Goal: Task Accomplishment & Management: Use online tool/utility

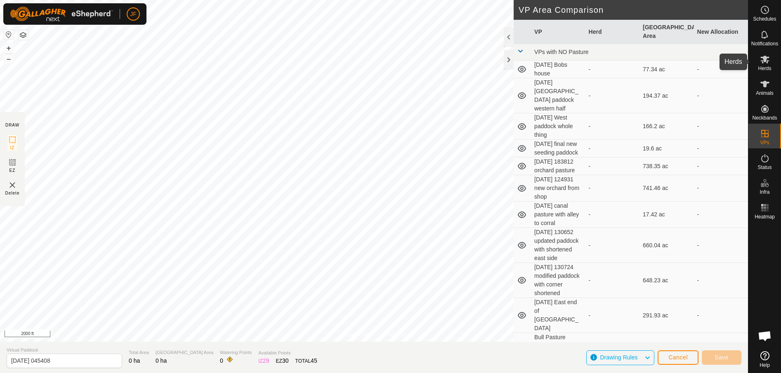
click at [763, 59] on icon at bounding box center [764, 60] width 9 height 8
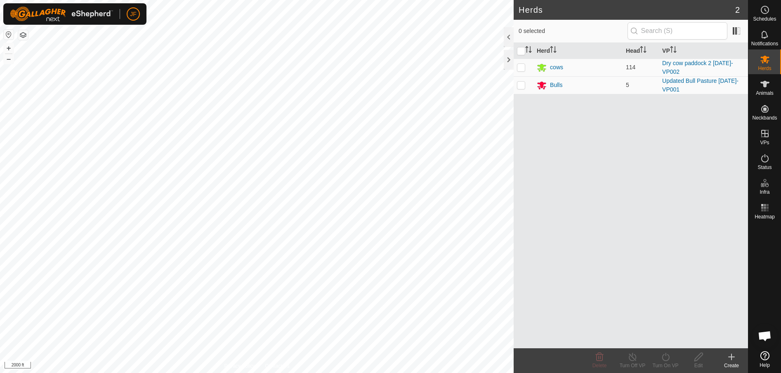
click at [0, 193] on html "JF Schedules Notifications Herds Animals Neckbands VPs Status Infra Heatmap Hel…" at bounding box center [390, 186] width 781 height 373
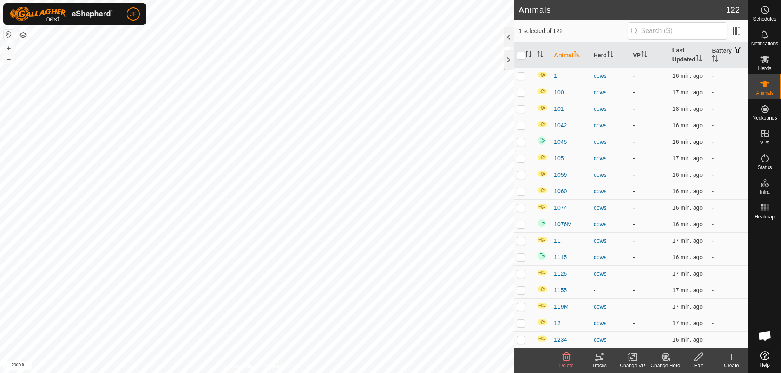
click at [523, 139] on p-checkbox at bounding box center [521, 142] width 8 height 7
checkbox input "true"
click at [522, 223] on p-checkbox at bounding box center [521, 224] width 8 height 7
click at [520, 221] on p-checkbox at bounding box center [521, 224] width 8 height 7
checkbox input "false"
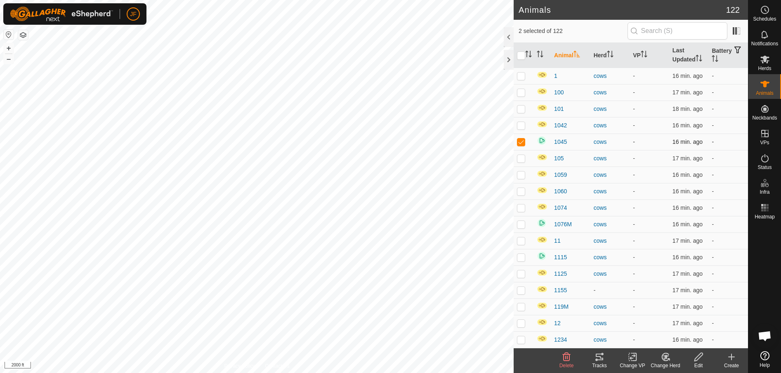
click at [522, 139] on p-checkbox at bounding box center [521, 142] width 8 height 7
checkbox input "false"
click at [543, 139] on img at bounding box center [542, 141] width 10 height 10
click at [562, 141] on span "1045" at bounding box center [560, 142] width 13 height 9
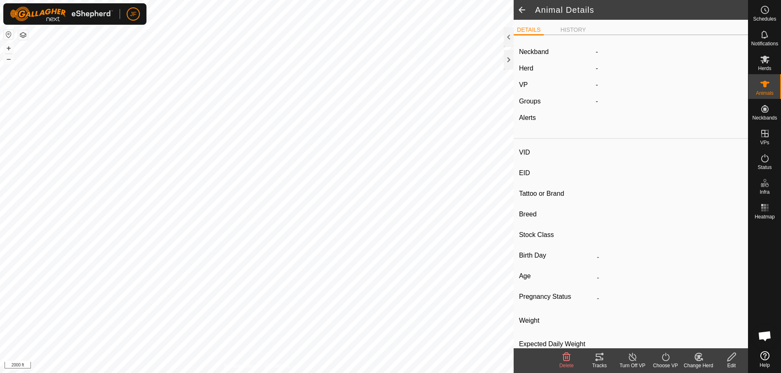
type input "1045"
type input "-"
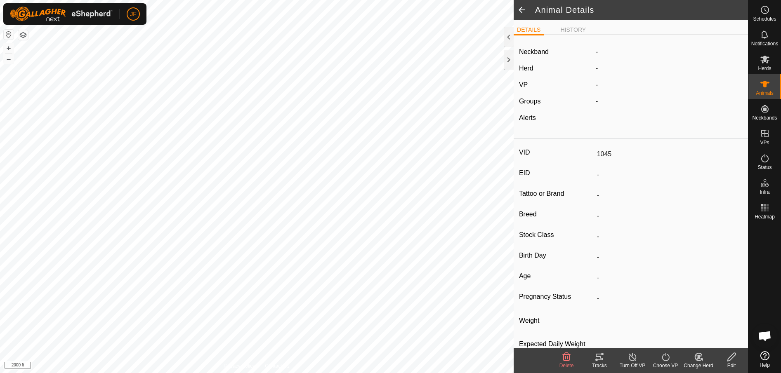
type input "0 kg"
type input "-"
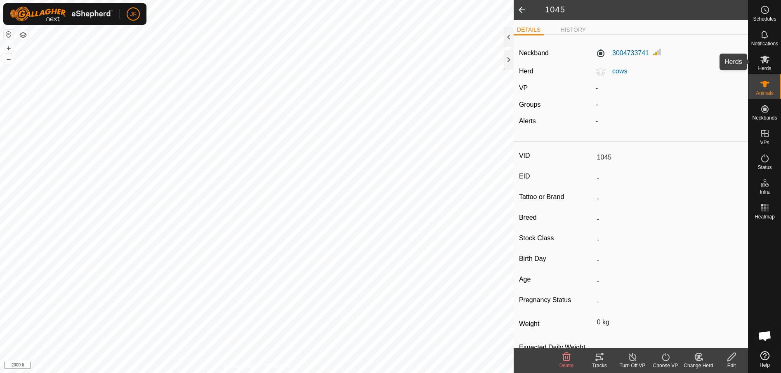
click at [767, 61] on icon at bounding box center [765, 59] width 10 height 10
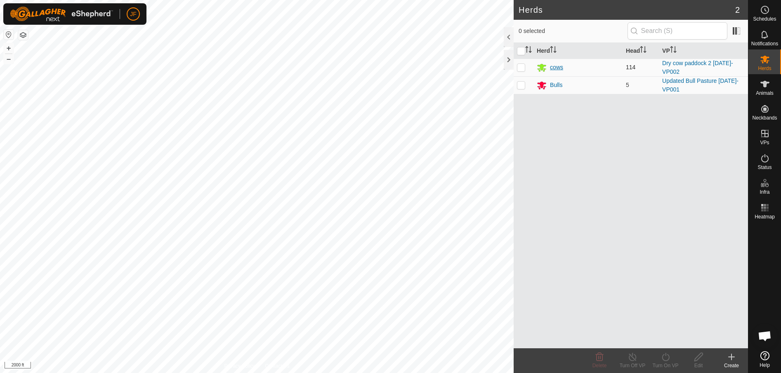
click at [557, 66] on div "cows" at bounding box center [556, 67] width 13 height 9
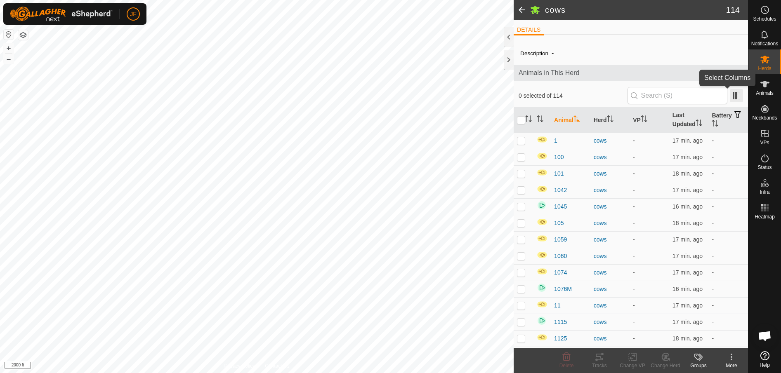
click at [730, 97] on span at bounding box center [736, 95] width 13 height 13
click at [748, 341] on div "Schedules Notifications Herds Animals Neckbands VPs Status Infra Heatmap Help" at bounding box center [764, 186] width 33 height 373
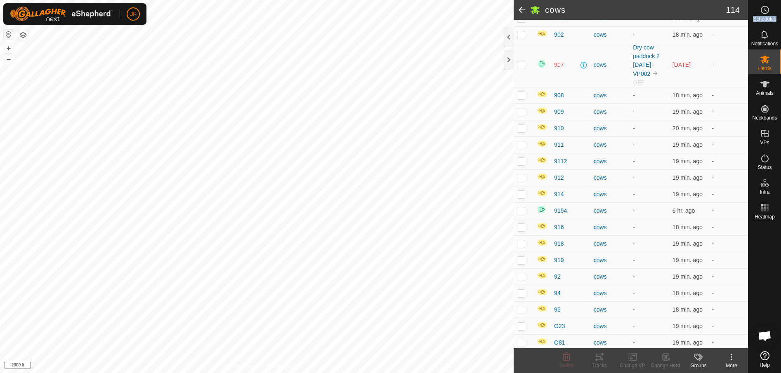
scroll to position [1721, 0]
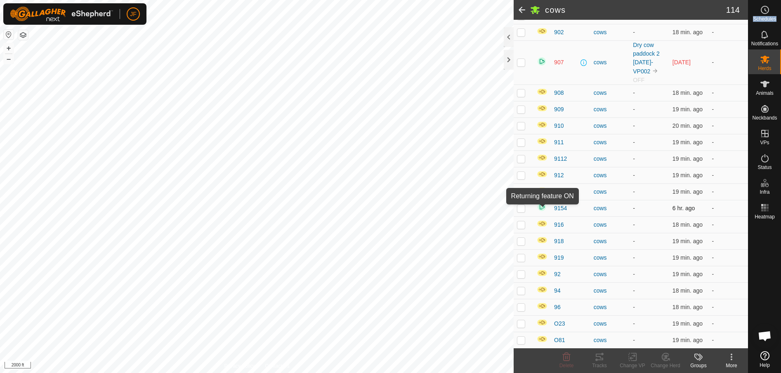
click at [543, 207] on img at bounding box center [542, 207] width 10 height 10
click at [540, 205] on img at bounding box center [542, 207] width 10 height 10
click at [522, 207] on p-checkbox at bounding box center [521, 208] width 8 height 7
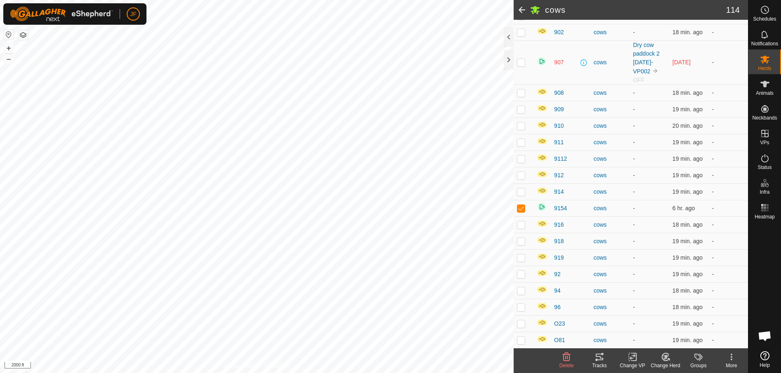
click at [730, 362] on div "More" at bounding box center [731, 365] width 33 height 7
click at [741, 302] on link "Returning Feature" at bounding box center [705, 303] width 85 height 17
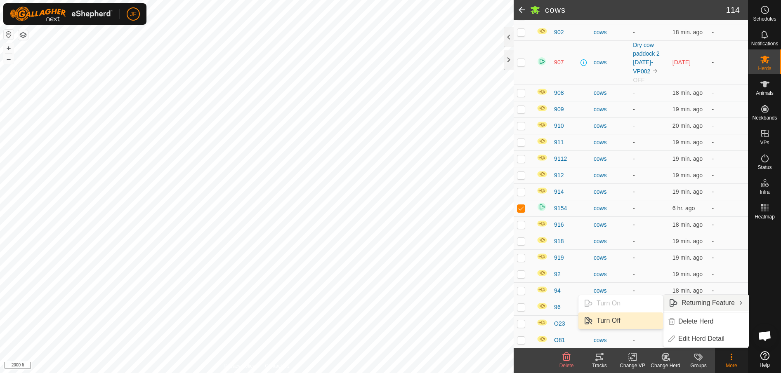
click at [617, 319] on link "Turn Off" at bounding box center [620, 321] width 85 height 17
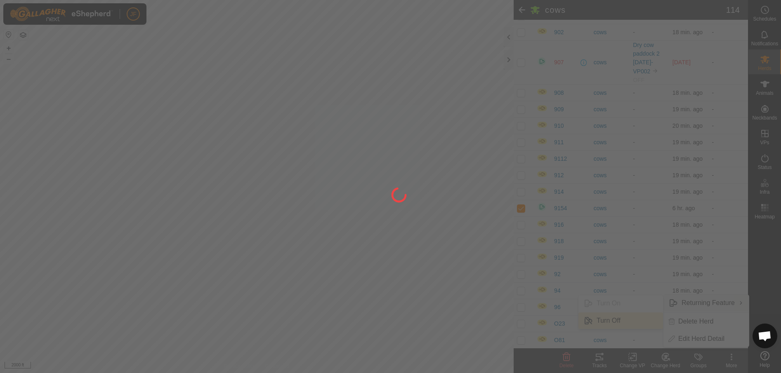
checkbox input "false"
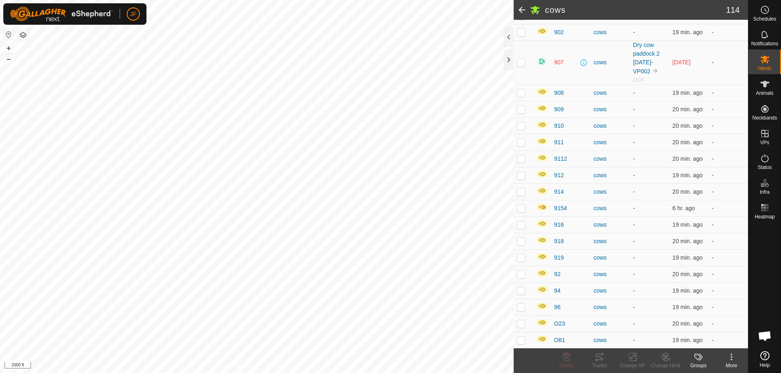
click at [521, 63] on p-checkbox at bounding box center [521, 62] width 8 height 7
click at [732, 357] on icon at bounding box center [732, 357] width 2 height 2
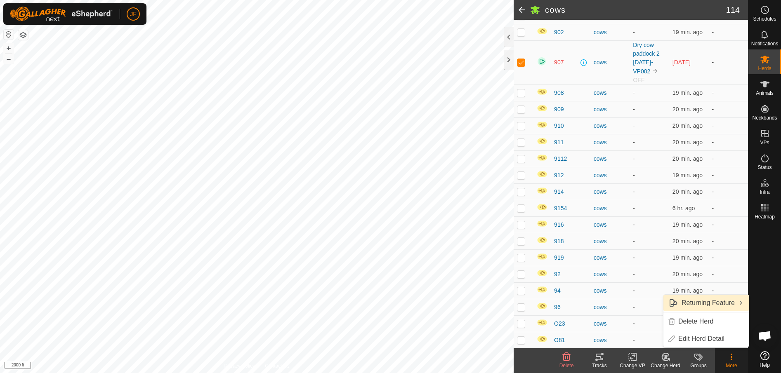
click at [730, 298] on link "Returning Feature" at bounding box center [705, 303] width 85 height 17
click at [614, 319] on link "Turn Off" at bounding box center [620, 321] width 85 height 17
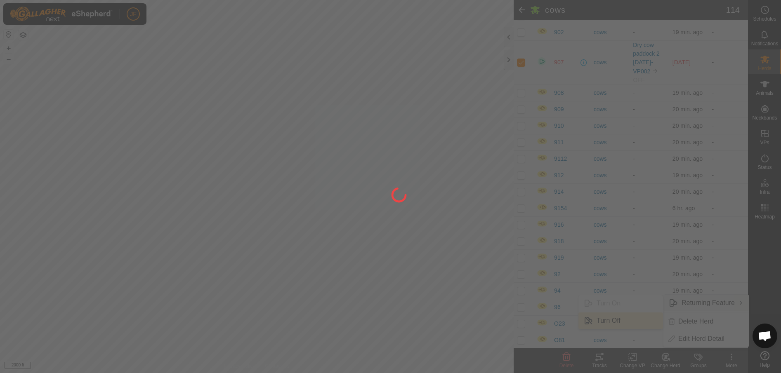
checkbox input "false"
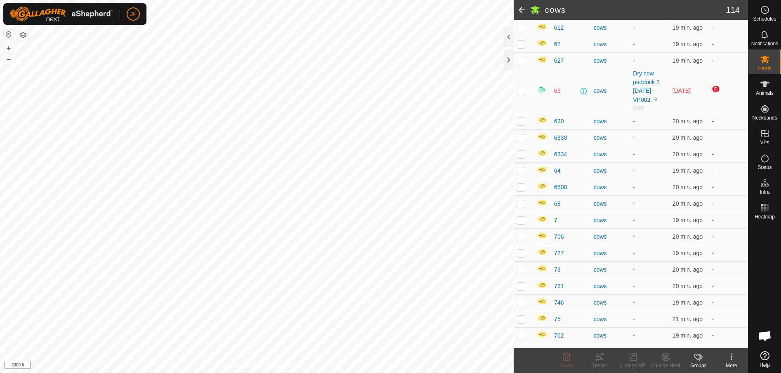
scroll to position [1225, 0]
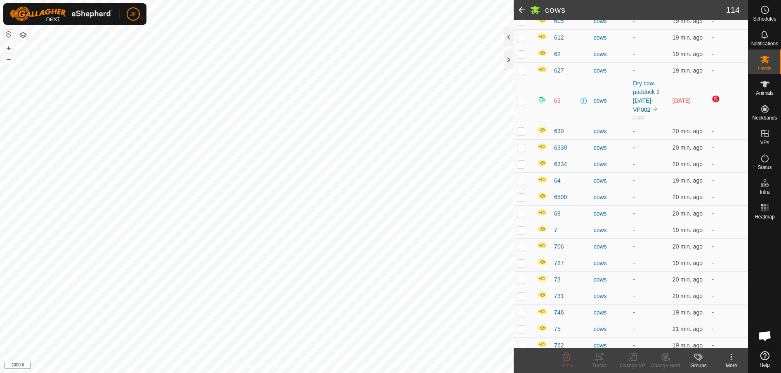
click at [521, 100] on p-checkbox at bounding box center [521, 100] width 8 height 7
click at [728, 359] on icon at bounding box center [732, 357] width 10 height 10
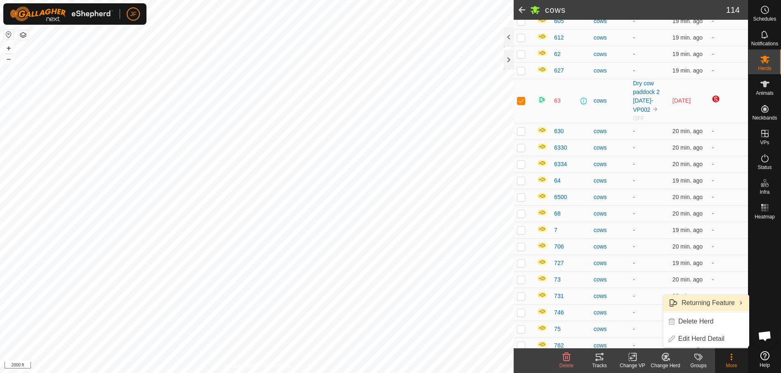
click at [726, 300] on link "Returning Feature" at bounding box center [705, 303] width 85 height 17
click at [621, 320] on link "Turn Off" at bounding box center [620, 321] width 85 height 17
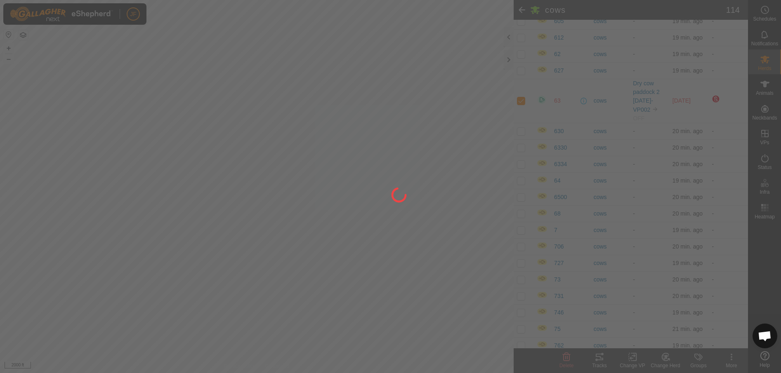
checkbox input "false"
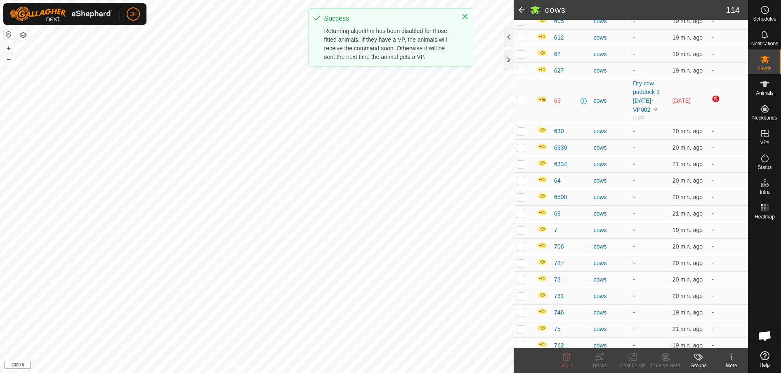
drag, startPoint x: 621, startPoint y: 320, endPoint x: 726, endPoint y: 119, distance: 226.3
click at [726, 119] on td at bounding box center [728, 101] width 40 height 44
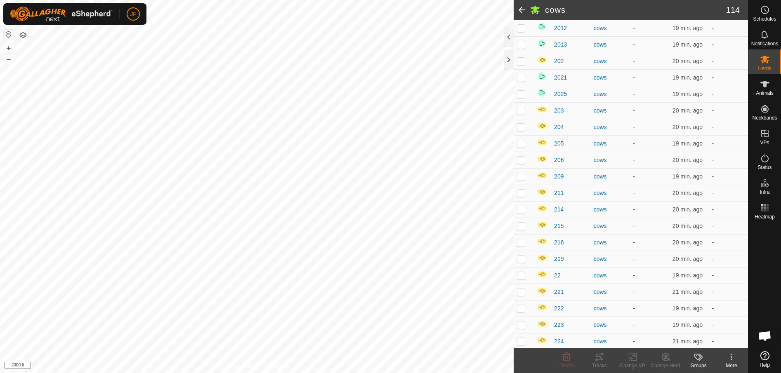
scroll to position [552, 0]
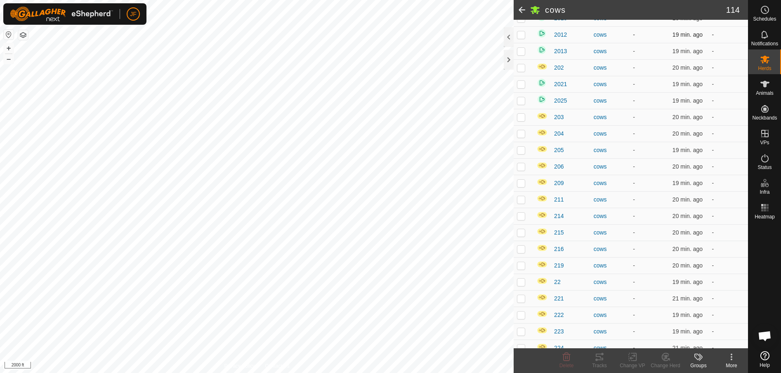
click at [518, 36] on p-checkbox at bounding box center [521, 34] width 8 height 7
checkbox input "true"
click at [518, 52] on p-checkbox at bounding box center [521, 51] width 8 height 7
checkbox input "true"
click at [522, 84] on p-checkbox at bounding box center [521, 84] width 8 height 7
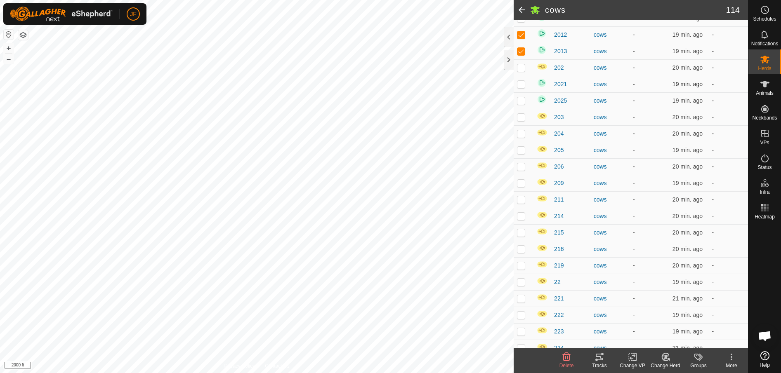
checkbox input "true"
click at [522, 105] on td at bounding box center [524, 100] width 20 height 17
checkbox input "true"
click at [731, 358] on icon at bounding box center [732, 357] width 10 height 10
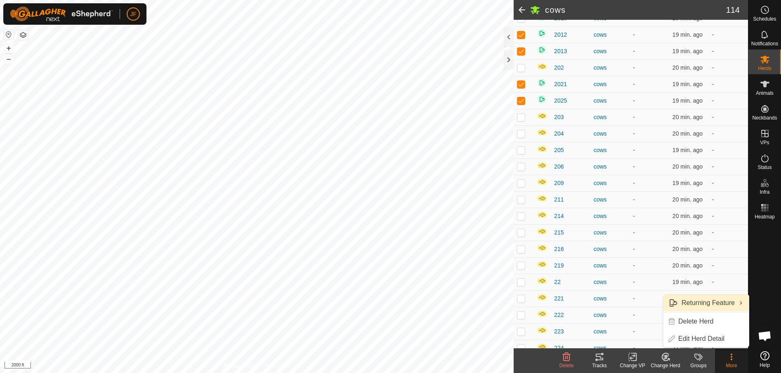
click at [715, 298] on link "Returning Feature" at bounding box center [705, 303] width 85 height 17
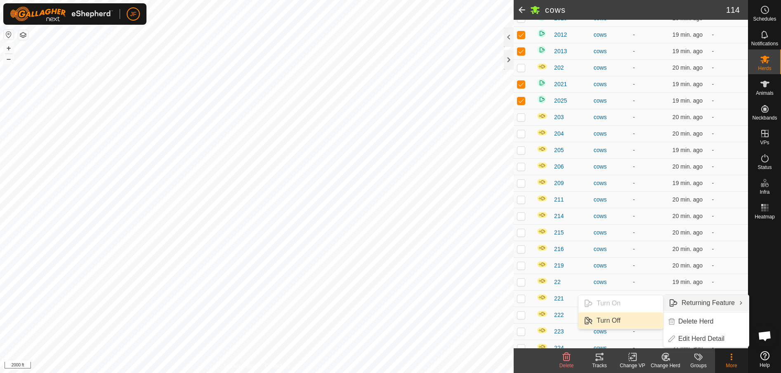
click at [602, 321] on link "Turn Off" at bounding box center [620, 321] width 85 height 17
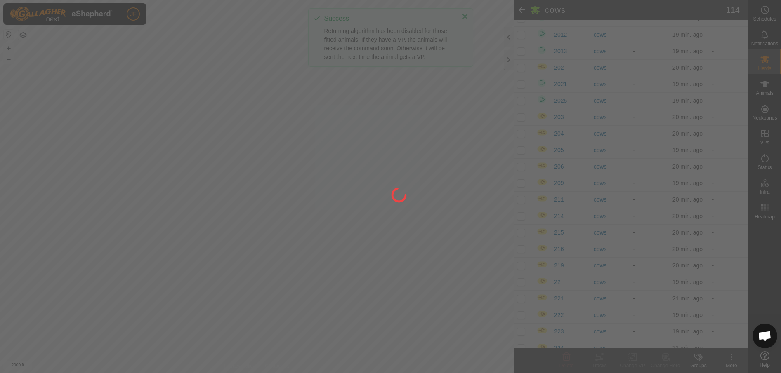
checkbox input "false"
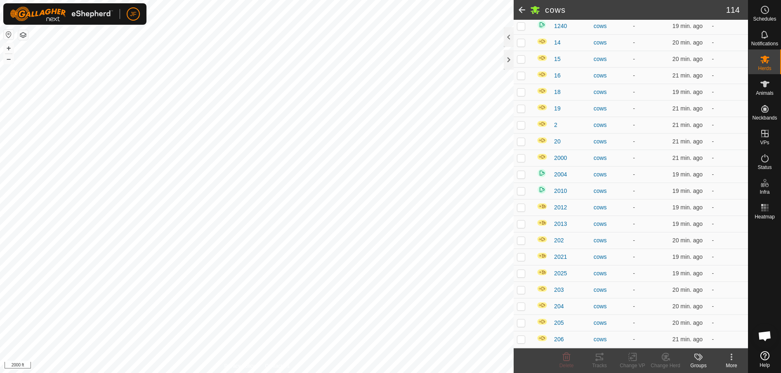
scroll to position [366, 0]
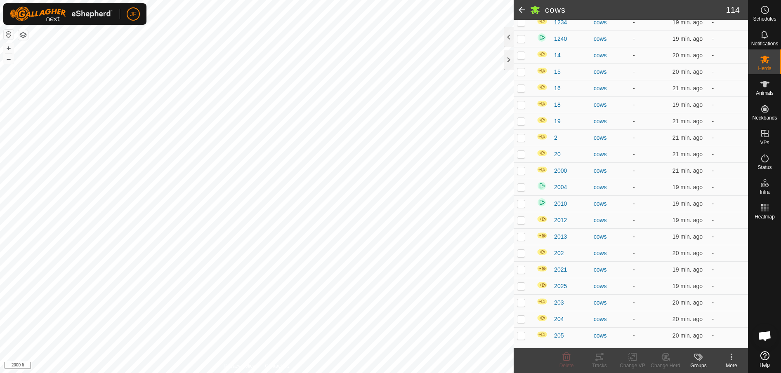
click at [525, 39] on p-checkbox at bounding box center [521, 38] width 8 height 7
checkbox input "true"
click at [519, 186] on p-checkbox at bounding box center [521, 187] width 8 height 7
checkbox input "true"
click at [521, 208] on td at bounding box center [524, 204] width 20 height 17
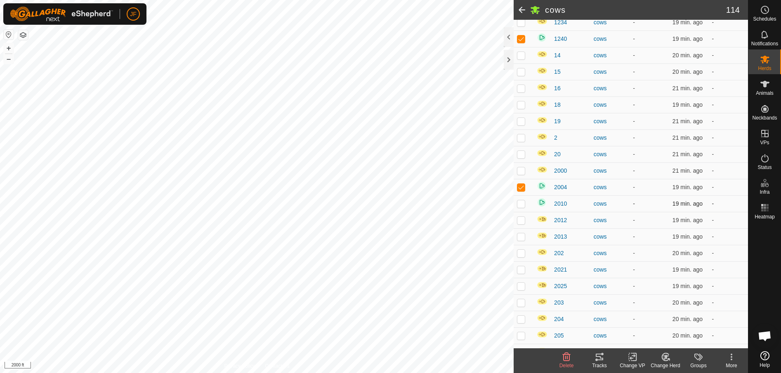
checkbox input "true"
click at [730, 356] on icon at bounding box center [732, 357] width 10 height 10
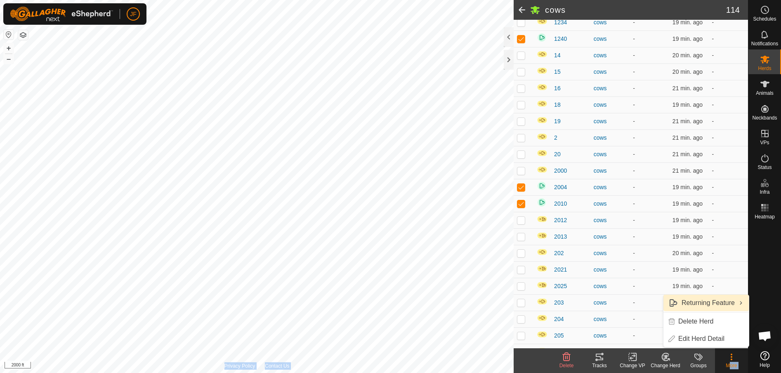
drag, startPoint x: 730, startPoint y: 356, endPoint x: 725, endPoint y: 297, distance: 59.2
click at [725, 297] on body "JF Schedules Notifications Herds Animals Neckbands VPs Status Infra Heatmap Hel…" at bounding box center [390, 186] width 781 height 373
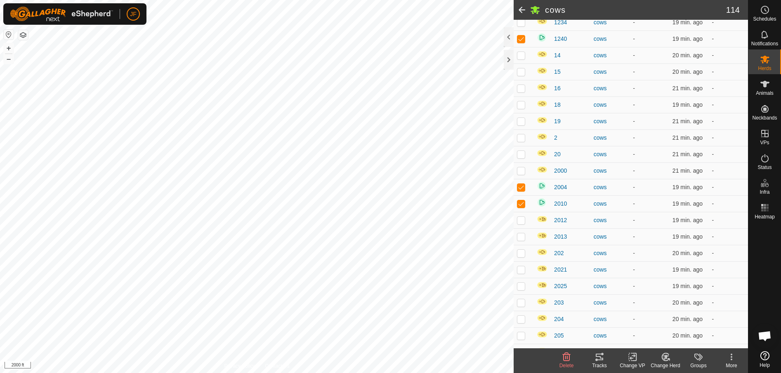
drag, startPoint x: 725, startPoint y: 297, endPoint x: 732, endPoint y: 358, distance: 61.1
click at [732, 358] on icon at bounding box center [732, 357] width 10 height 10
click at [725, 298] on link "Returning Feature" at bounding box center [705, 303] width 85 height 17
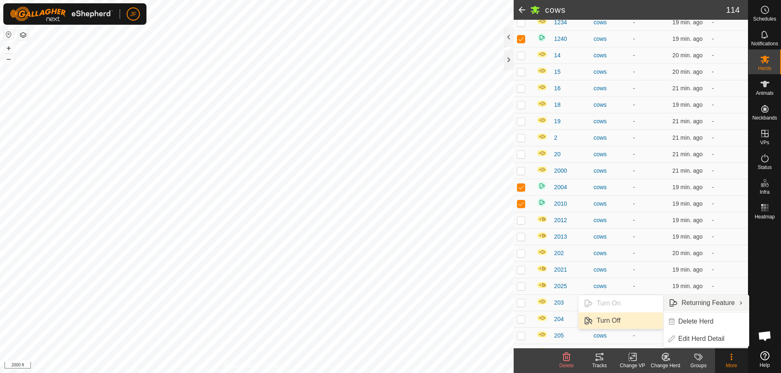
click at [602, 323] on link "Turn Off" at bounding box center [620, 321] width 85 height 17
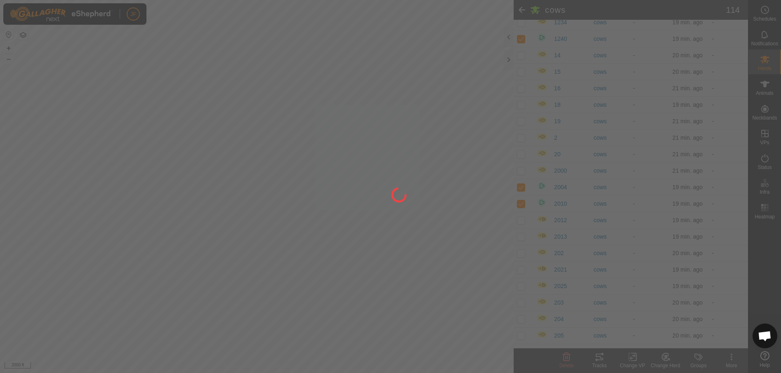
checkbox input "false"
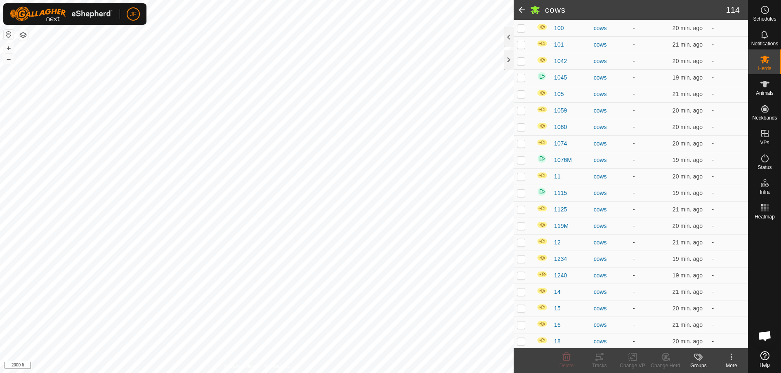
scroll to position [118, 0]
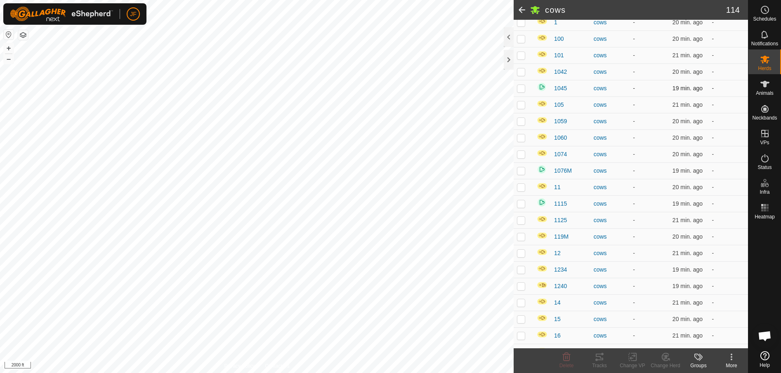
click at [519, 87] on p-checkbox at bounding box center [521, 88] width 8 height 7
checkbox input "true"
click at [522, 170] on p-checkbox at bounding box center [521, 171] width 8 height 7
checkbox input "true"
click at [523, 203] on p-checkbox at bounding box center [521, 204] width 8 height 7
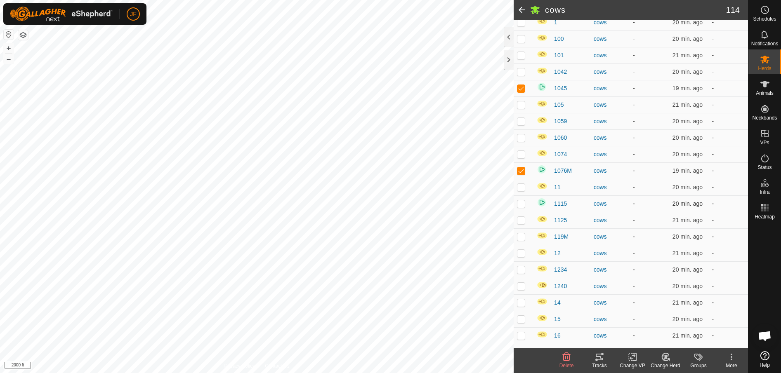
checkbox input "true"
click at [730, 359] on icon at bounding box center [732, 357] width 10 height 10
click at [721, 302] on link "Returning Feature" at bounding box center [705, 303] width 85 height 17
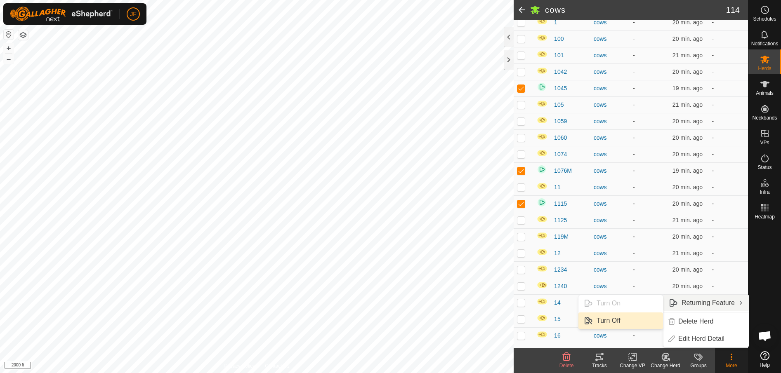
click at [604, 319] on link "Turn Off" at bounding box center [620, 321] width 85 height 17
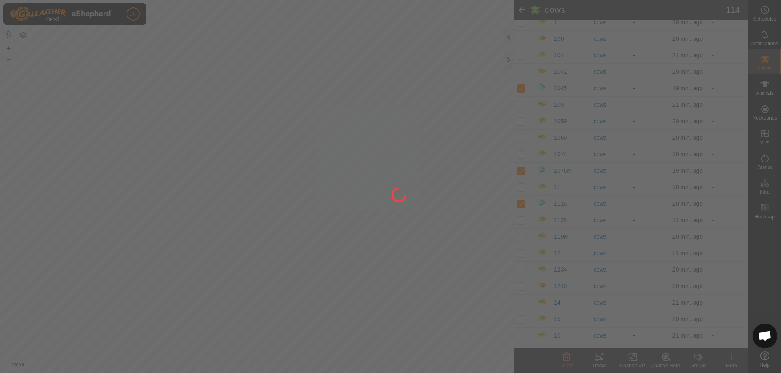
checkbox input "false"
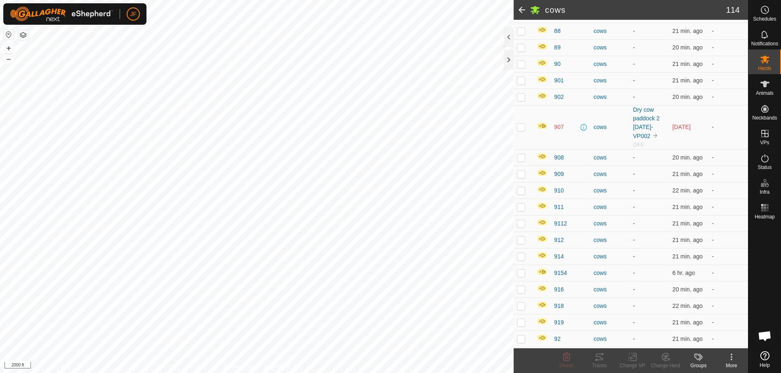
scroll to position [1673, 0]
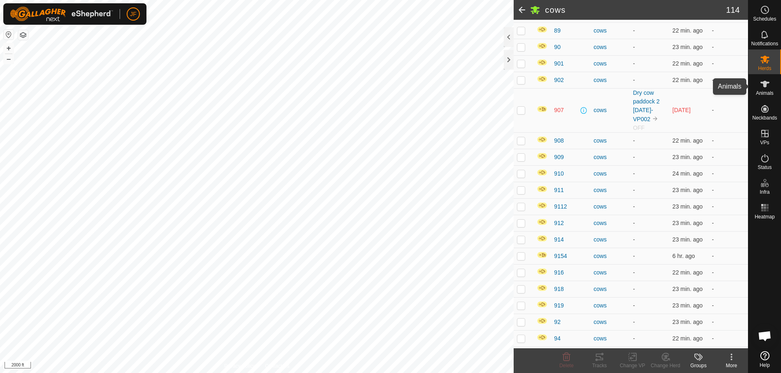
click at [762, 93] on span "Animals" at bounding box center [765, 93] width 18 height 5
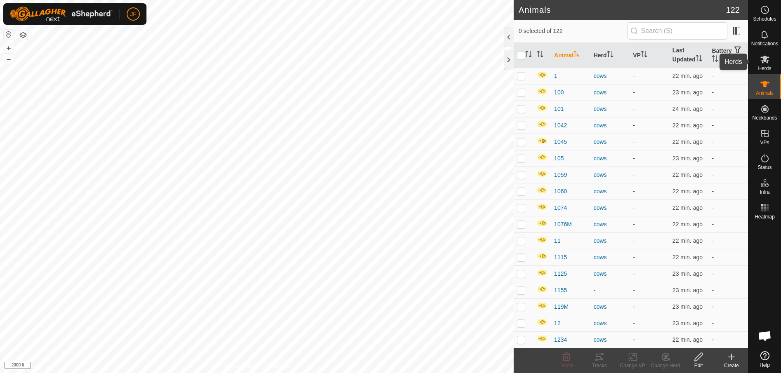
click at [771, 59] on es-mob-svg-icon at bounding box center [765, 59] width 15 height 13
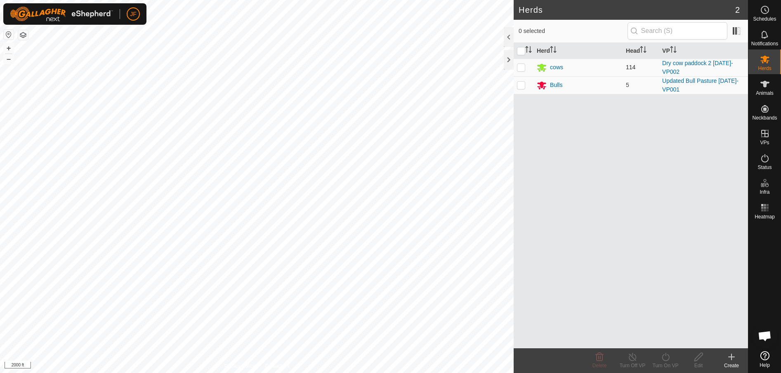
click at [522, 65] on p-checkbox at bounding box center [521, 67] width 8 height 7
click at [665, 358] on icon at bounding box center [666, 357] width 10 height 10
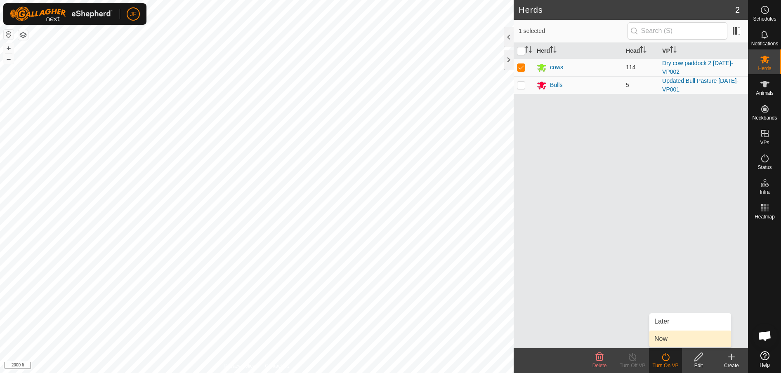
click at [668, 338] on link "Now" at bounding box center [690, 339] width 82 height 17
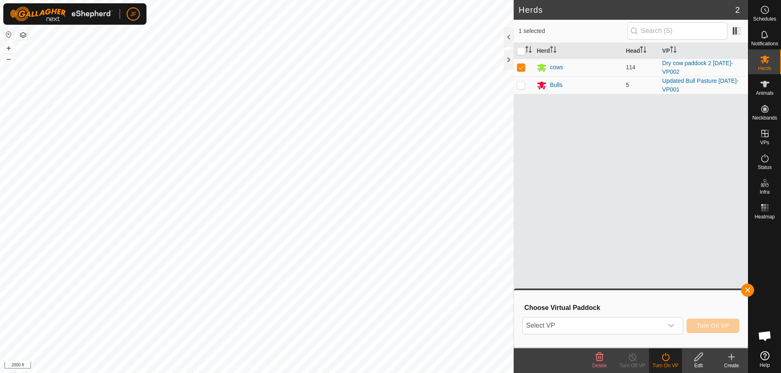
click at [540, 247] on div "Herds 2 1 selected Herd Head VP cows 114 Dry cow paddock 2 [DATE]-VP002 Bulls 5…" at bounding box center [374, 186] width 748 height 373
click at [548, 238] on div "Herds 2 1 selected Herd Head VP cows 114 Dry cow paddock 2 [DATE]-VP002 Bulls 5…" at bounding box center [374, 186] width 748 height 373
click at [673, 327] on icon "dropdown trigger" at bounding box center [671, 326] width 7 height 7
click at [746, 290] on button "button" at bounding box center [747, 290] width 13 height 13
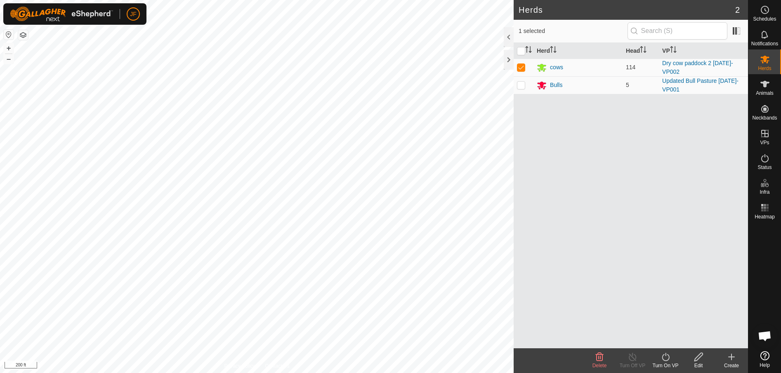
click at [605, 199] on div "Herd Head VP cows 114 Dry cow paddock 2 [DATE]-VP002 Bulls 5 Updated Bull Pastu…" at bounding box center [631, 196] width 234 height 306
click at [765, 134] on icon at bounding box center [764, 133] width 7 height 7
click at [519, 69] on p-checkbox at bounding box center [521, 67] width 8 height 7
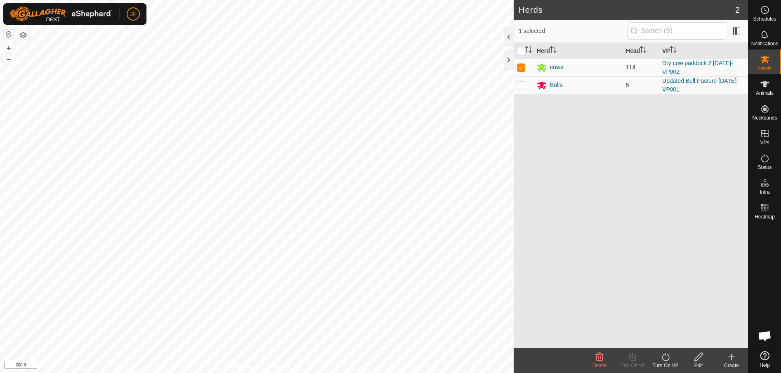
checkbox input "false"
click at [765, 88] on icon at bounding box center [765, 84] width 10 height 10
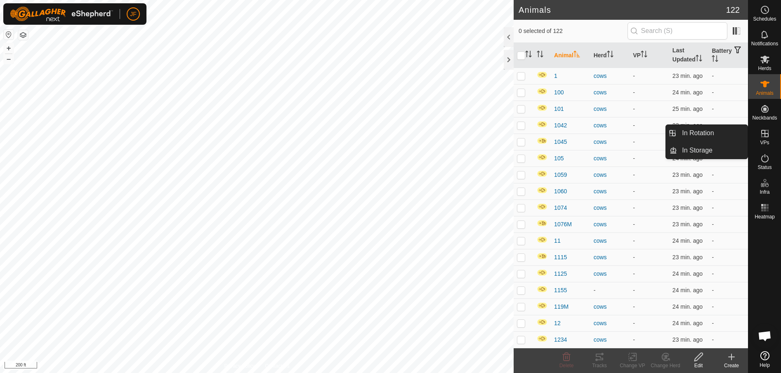
click at [767, 134] on icon at bounding box center [764, 133] width 7 height 7
click at [762, 137] on icon at bounding box center [765, 134] width 10 height 10
drag, startPoint x: 762, startPoint y: 137, endPoint x: 764, endPoint y: 144, distance: 7.2
click at [764, 144] on span "VPs" at bounding box center [764, 142] width 9 height 5
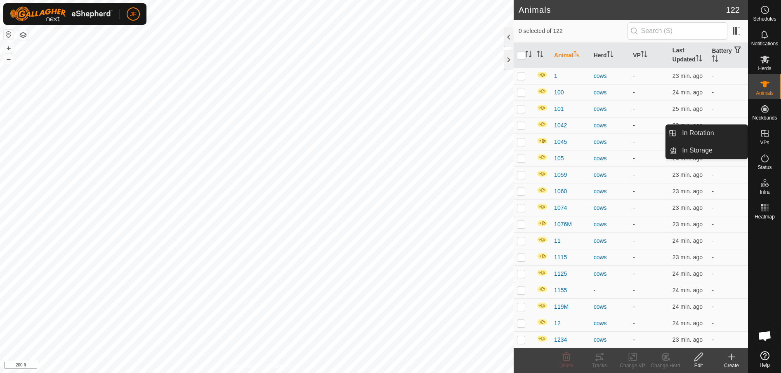
click at [764, 130] on icon at bounding box center [765, 134] width 10 height 10
click at [706, 144] on link "In Storage" at bounding box center [712, 150] width 71 height 17
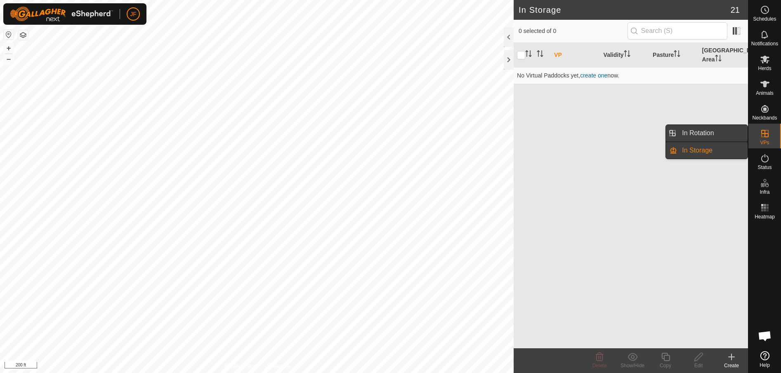
click at [706, 135] on link "In Rotation" at bounding box center [712, 133] width 71 height 17
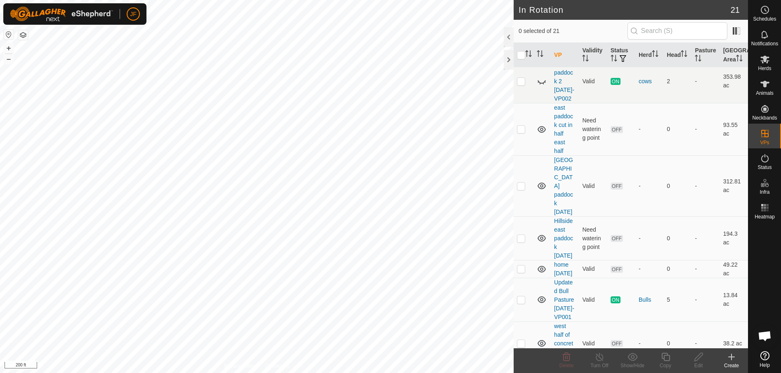
scroll to position [704, 0]
click at [520, 55] on p-checkbox at bounding box center [521, 52] width 8 height 7
checkbox input "true"
click at [562, 60] on link "corral [DATE]" at bounding box center [563, 52] width 18 height 15
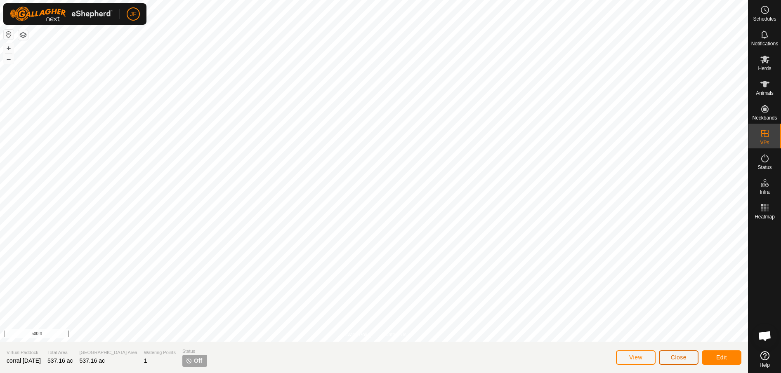
click at [681, 353] on button "Close" at bounding box center [679, 358] width 40 height 14
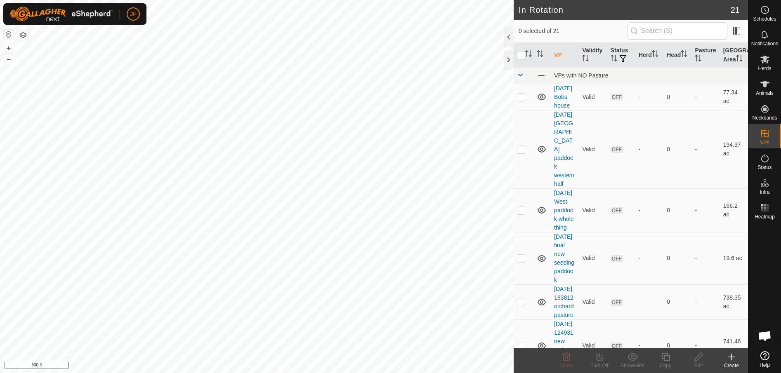
checkbox input "true"
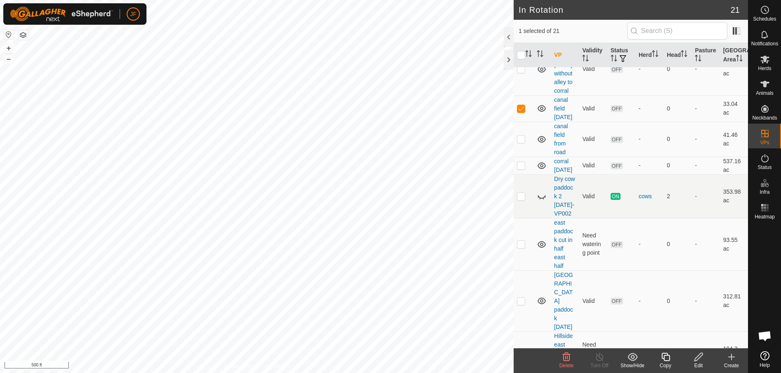
scroll to position [598, 0]
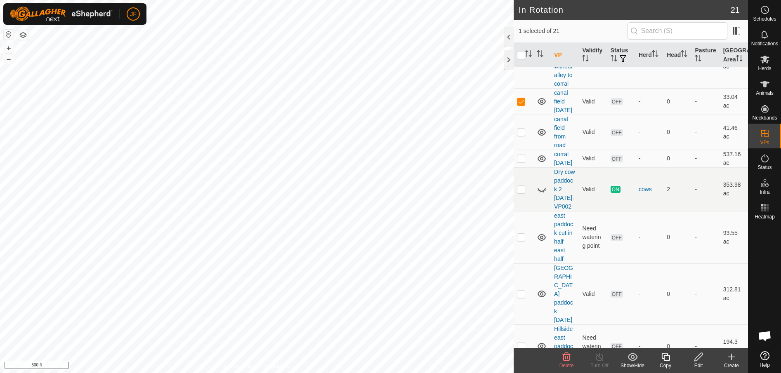
click at [698, 356] on icon at bounding box center [698, 357] width 8 height 8
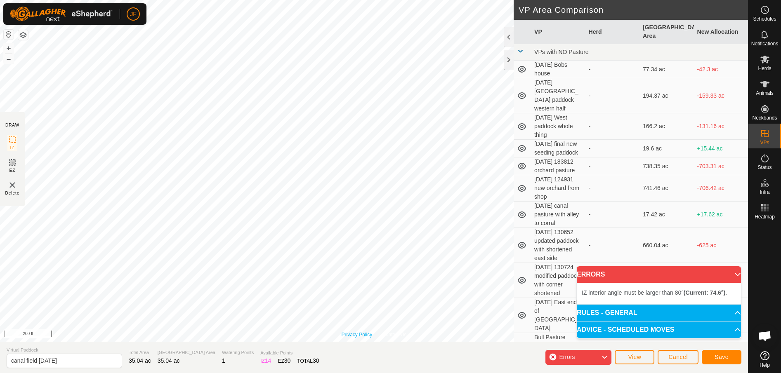
click at [350, 322] on div "Privacy Policy Contact Us IZ interior angle must be larger than 80° (Current: 7…" at bounding box center [374, 171] width 748 height 342
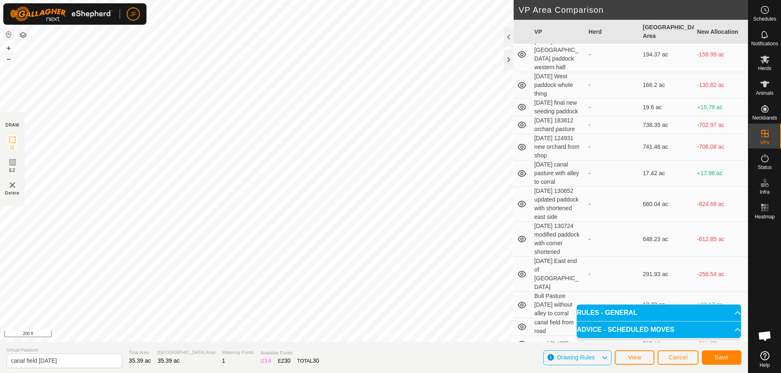
scroll to position [62, 0]
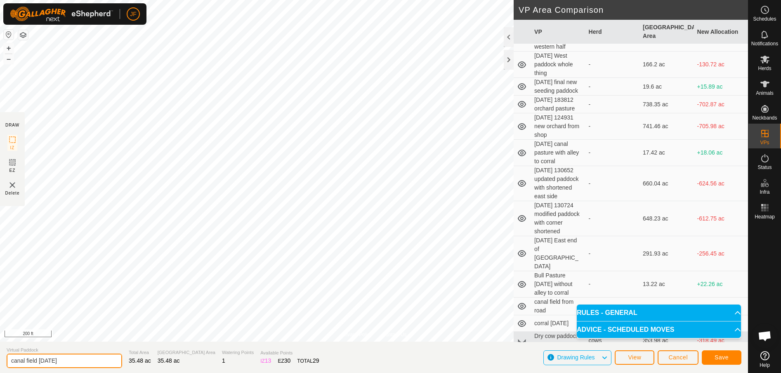
click at [89, 356] on input "canal field [DATE]" at bounding box center [65, 361] width 116 height 14
type input "canal field [DATE] [DATE]"
click at [719, 357] on span "Save" at bounding box center [722, 357] width 14 height 7
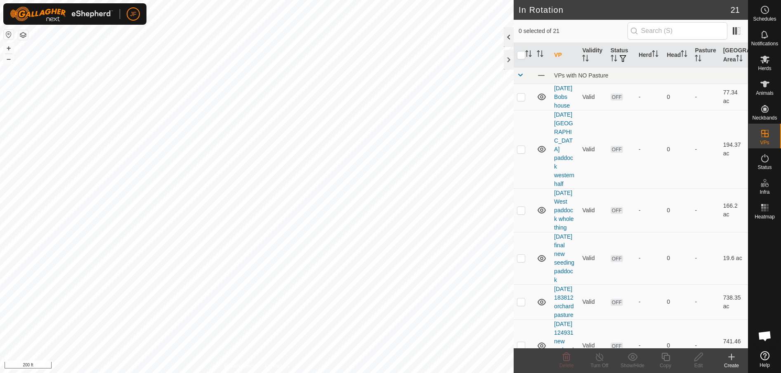
click at [510, 34] on div at bounding box center [509, 37] width 10 height 20
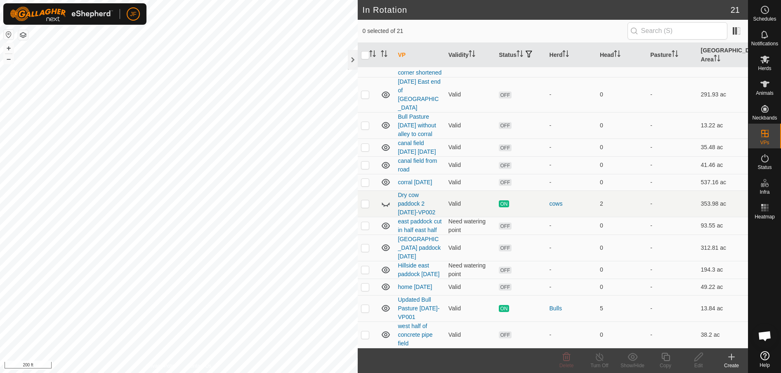
scroll to position [296, 0]
click at [363, 144] on p-checkbox at bounding box center [365, 147] width 8 height 7
checkbox input "true"
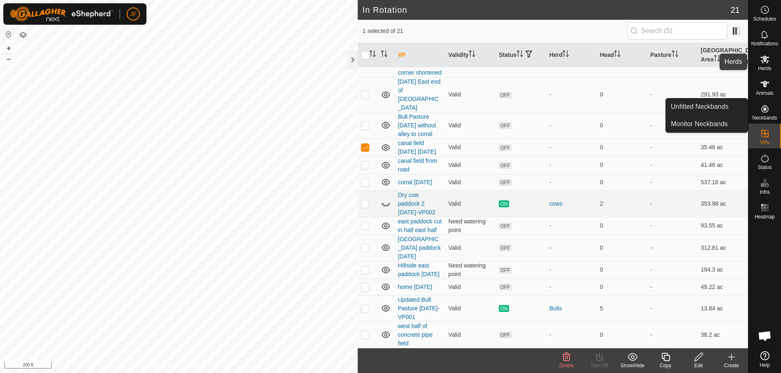
click at [764, 63] on icon at bounding box center [765, 59] width 10 height 10
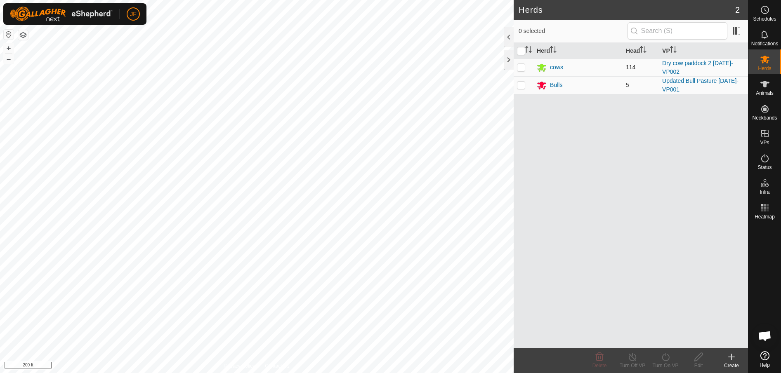
click at [522, 68] on p-checkbox at bounding box center [521, 67] width 8 height 7
checkbox input "true"
click at [667, 361] on icon at bounding box center [665, 357] width 7 height 8
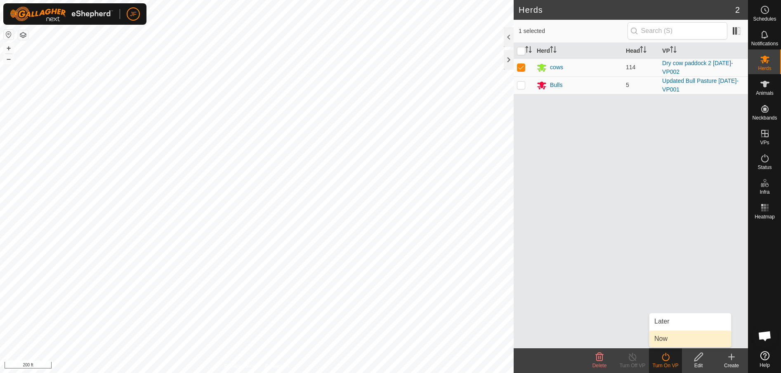
click at [664, 338] on link "Now" at bounding box center [690, 339] width 82 height 17
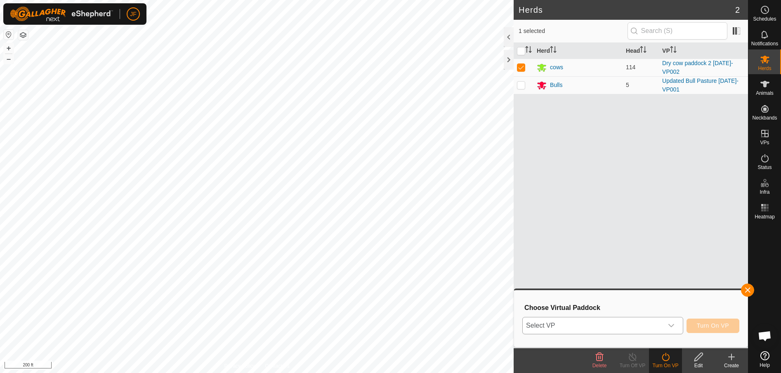
click at [672, 323] on icon "dropdown trigger" at bounding box center [671, 326] width 7 height 7
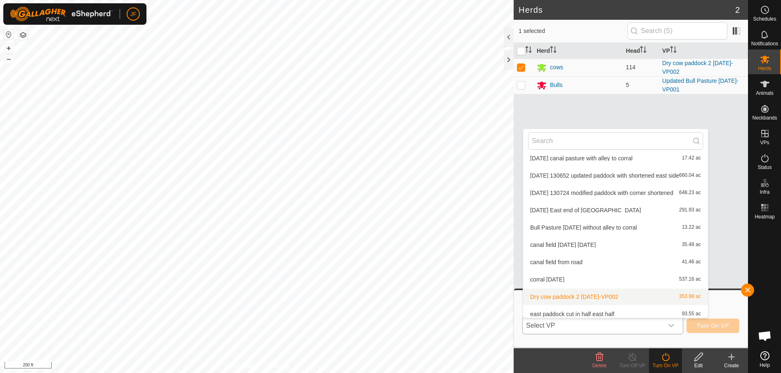
scroll to position [130, 0]
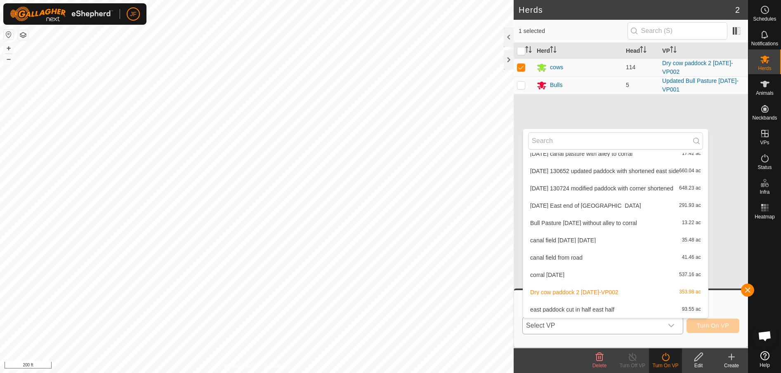
click at [578, 237] on li "canal field [DATE] [DATE] 35.48 ac" at bounding box center [615, 240] width 185 height 17
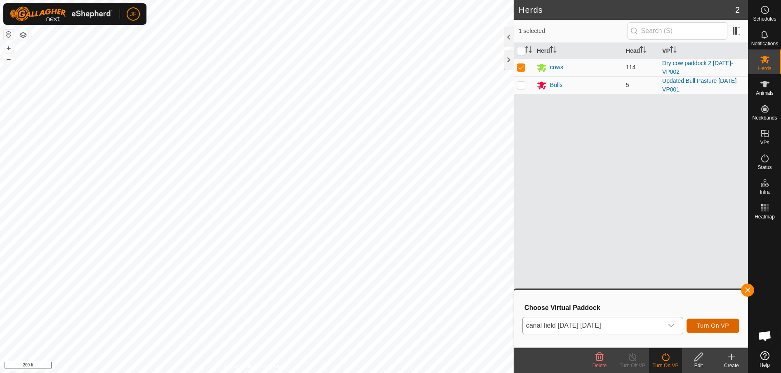
click at [706, 328] on span "Turn On VP" at bounding box center [713, 326] width 32 height 7
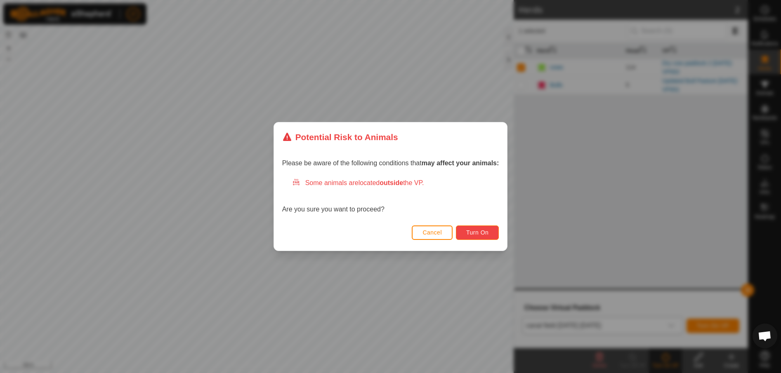
click at [489, 233] on button "Turn On" at bounding box center [477, 233] width 43 height 14
